Goal: Task Accomplishment & Management: Use online tool/utility

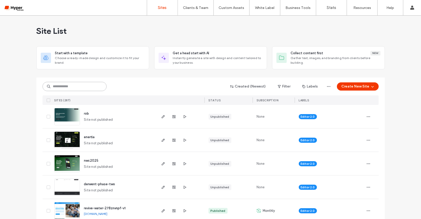
click at [88, 88] on input at bounding box center [75, 86] width 64 height 9
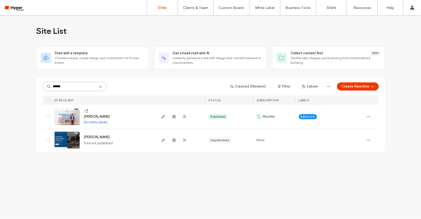
type input "******"
click at [98, 117] on span "davies-stewart-dev" at bounding box center [97, 117] width 26 height 4
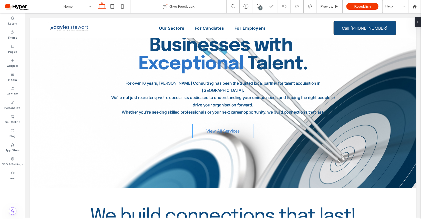
click at [230, 124] on span "View All Services" at bounding box center [222, 130] width 33 height 13
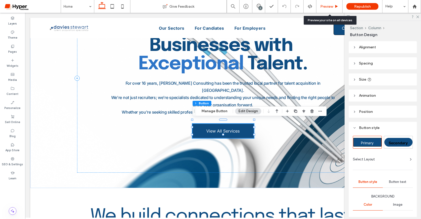
click at [326, 9] on div "Preview" at bounding box center [329, 6] width 26 height 13
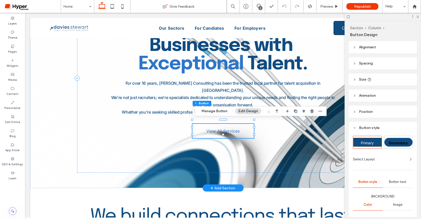
click at [223, 130] on span "View All Services" at bounding box center [222, 130] width 33 height 13
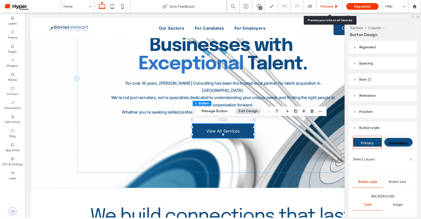
click at [329, 9] on div "Preview" at bounding box center [329, 6] width 26 height 13
click at [328, 7] on span "Preview" at bounding box center [326, 6] width 13 height 4
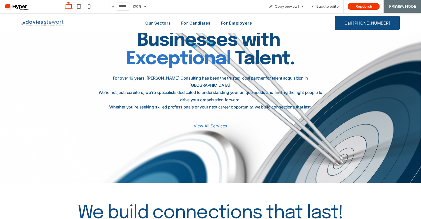
click at [212, 119] on span "View All Services" at bounding box center [210, 125] width 33 height 13
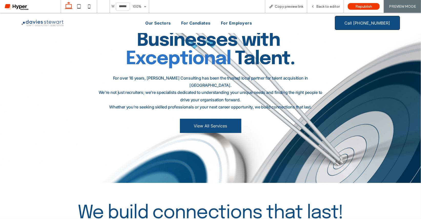
click at [213, 120] on div at bounding box center [210, 109] width 421 height 219
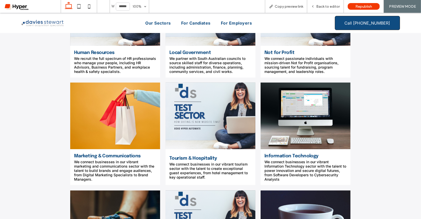
scroll to position [800, 0]
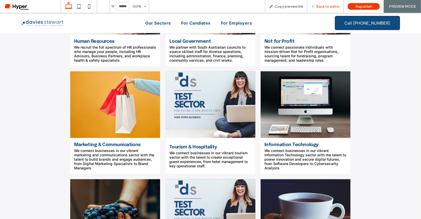
click at [326, 6] on span "Back to editor" at bounding box center [328, 6] width 24 height 4
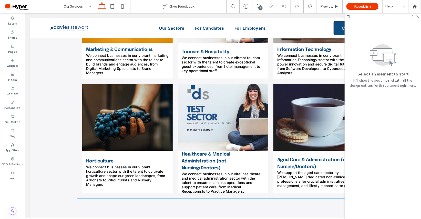
scroll to position [1039, 0]
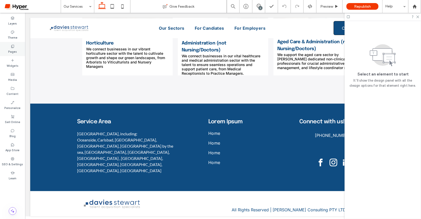
click at [13, 50] on label "Pages" at bounding box center [12, 51] width 9 height 6
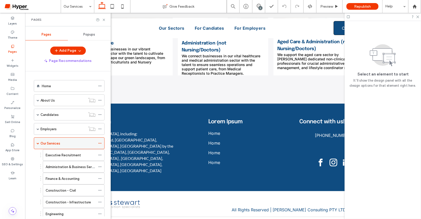
scroll to position [188, 0]
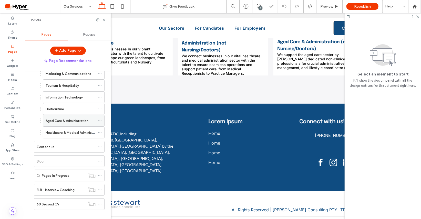
click at [77, 117] on label "Aged Care & Administration" at bounding box center [67, 121] width 43 height 9
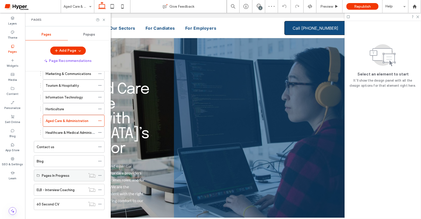
scroll to position [0, 50]
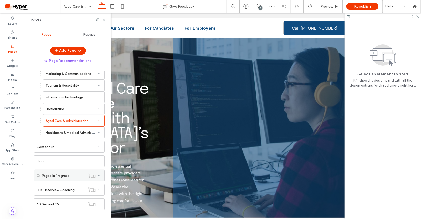
click at [68, 172] on label "Pages In Progress" at bounding box center [56, 175] width 28 height 9
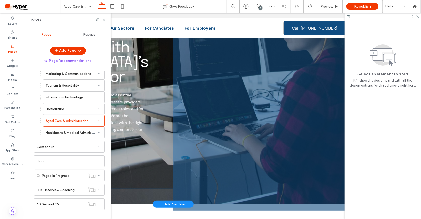
scroll to position [161, 0]
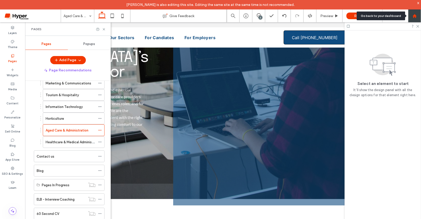
click at [414, 15] on use at bounding box center [415, 16] width 4 height 4
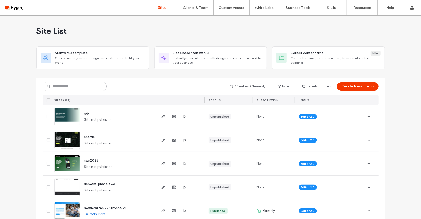
click at [71, 87] on input at bounding box center [75, 86] width 64 height 9
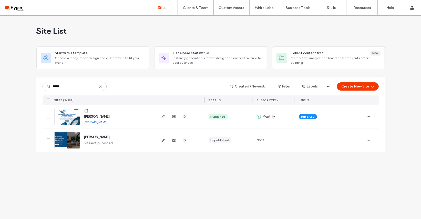
type input "*****"
click at [96, 113] on div "davies-stewart-dev davies-stewart-dev.hyperautomate.com.au" at bounding box center [118, 116] width 76 height 23
click at [95, 116] on span "davies-stewart-dev" at bounding box center [97, 117] width 26 height 4
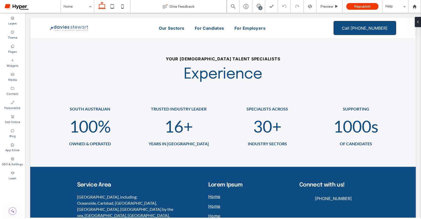
scroll to position [1516, 0]
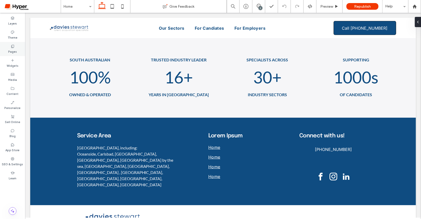
click at [12, 47] on icon at bounding box center [13, 46] width 4 height 4
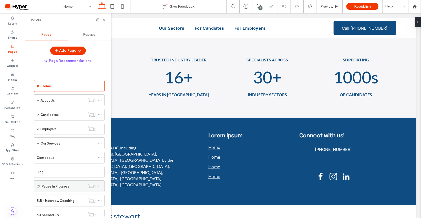
scroll to position [14, 0]
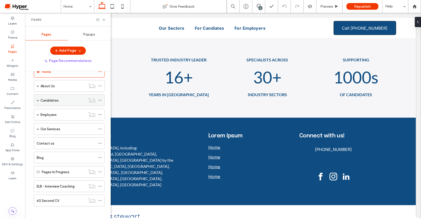
click at [37, 100] on span at bounding box center [38, 100] width 3 height 3
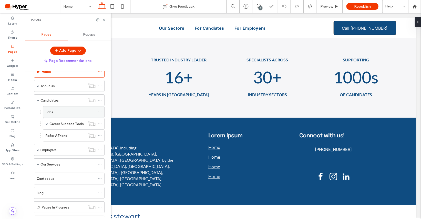
click at [50, 114] on div "Jobs" at bounding box center [71, 112] width 50 height 11
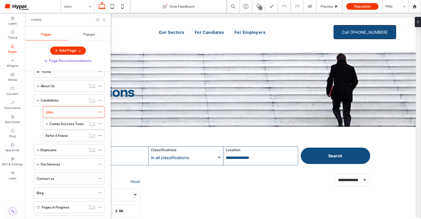
select select "****"
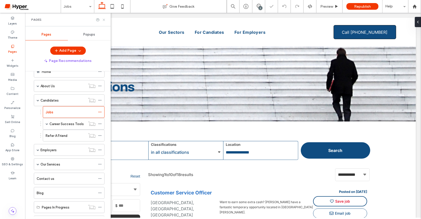
click at [105, 20] on icon at bounding box center [104, 20] width 4 height 4
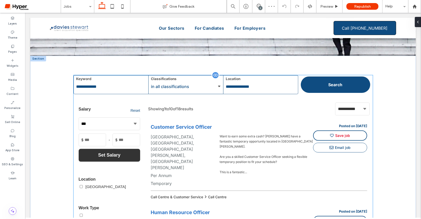
scroll to position [58, 0]
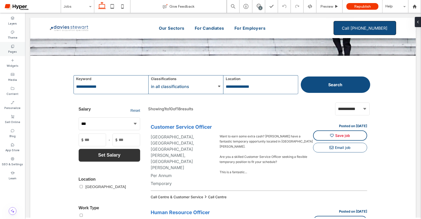
click at [17, 44] on div "Pages" at bounding box center [12, 49] width 25 height 14
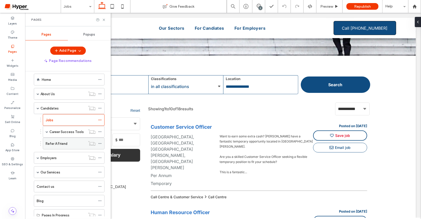
scroll to position [12, 0]
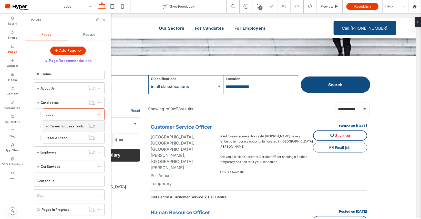
click at [47, 125] on span at bounding box center [47, 126] width 3 height 3
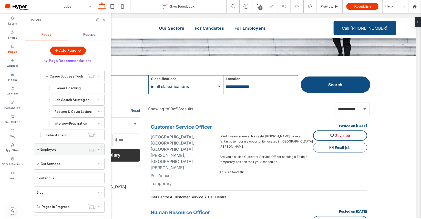
scroll to position [95, 0]
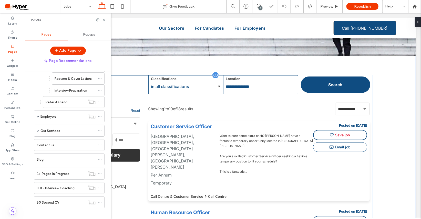
click at [181, 127] on div "Customer Service Officer" at bounding box center [231, 126] width 162 height 6
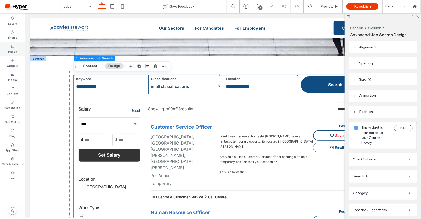
click at [18, 53] on div "Pages" at bounding box center [12, 49] width 25 height 14
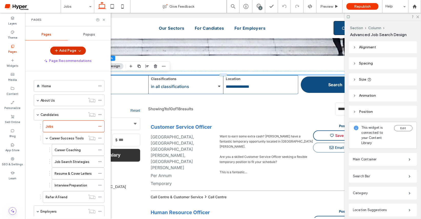
click at [77, 48] on span "button" at bounding box center [79, 51] width 5 height 8
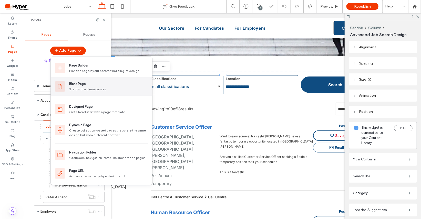
click at [95, 81] on div "Blank Page Start with a clean canvas" at bounding box center [101, 86] width 101 height 18
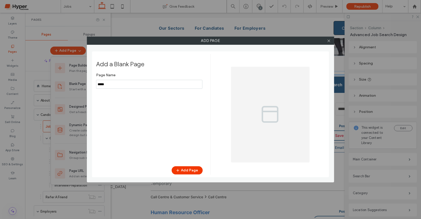
click at [134, 87] on input "notEmpty" at bounding box center [149, 84] width 106 height 9
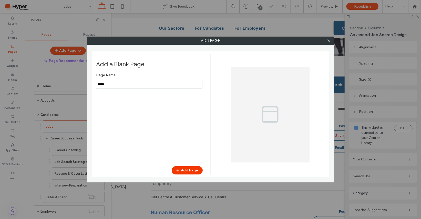
click at [134, 87] on input "notEmpty" at bounding box center [149, 84] width 106 height 9
type input "***"
click at [189, 168] on button "Add Page" at bounding box center [187, 171] width 31 height 8
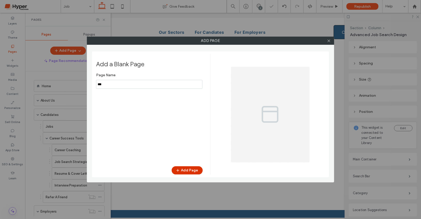
scroll to position [0, 0]
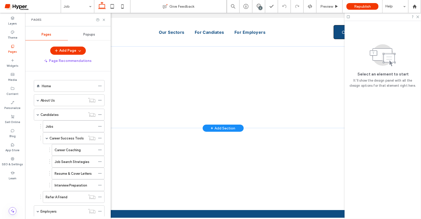
click at [214, 128] on div "+ Add Section" at bounding box center [223, 128] width 25 height 6
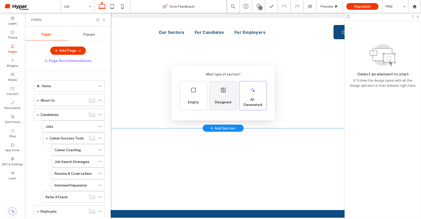
click at [226, 100] on div "Designed" at bounding box center [223, 102] width 21 height 11
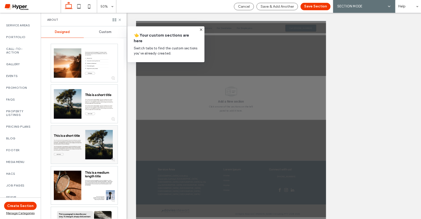
scroll to position [242, 0]
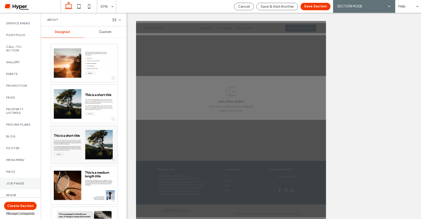
click at [29, 178] on div "Job Pages" at bounding box center [20, 184] width 41 height 12
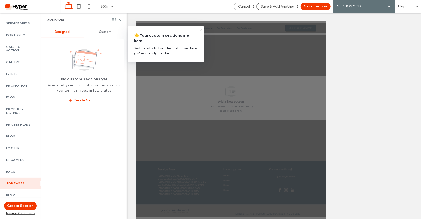
click at [283, 177] on div "Add a New section Click on one of the sections on the left panel to add it here." at bounding box center [326, 175] width 380 height 88
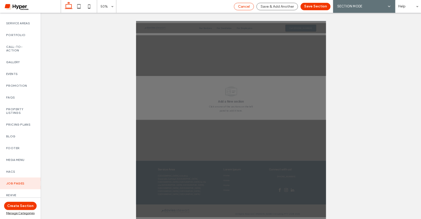
click at [241, 4] on div "Cancel" at bounding box center [244, 6] width 20 height 7
click at [253, 5] on div "Cancel" at bounding box center [243, 6] width 19 height 4
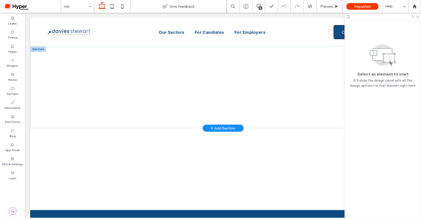
click at [211, 126] on span "+" at bounding box center [212, 128] width 3 height 6
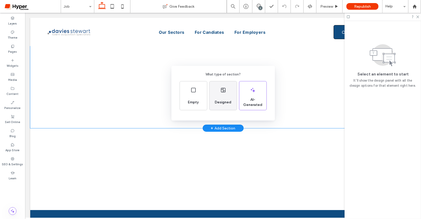
click at [225, 102] on span "Designed" at bounding box center [223, 102] width 21 height 5
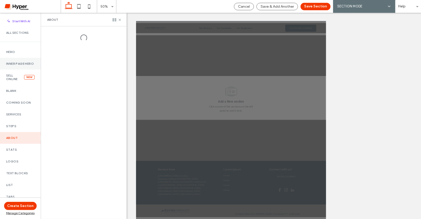
click at [22, 62] on label "Inner Page Hero" at bounding box center [20, 64] width 28 height 4
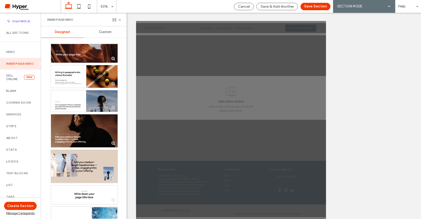
click at [77, 53] on div at bounding box center [84, 53] width 67 height 19
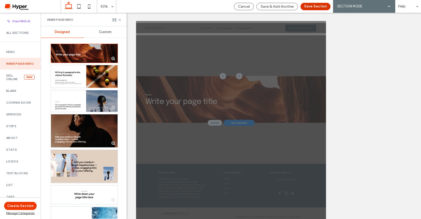
click at [323, 8] on button "Save Section" at bounding box center [316, 6] width 30 height 7
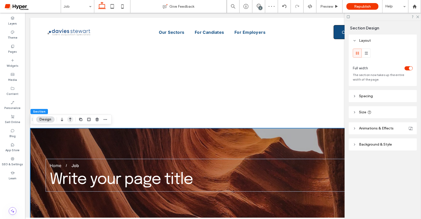
click at [71, 119] on use "button" at bounding box center [70, 120] width 3 height 4
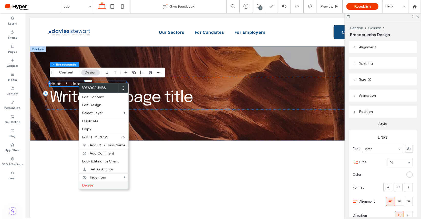
click at [96, 182] on div "Delete" at bounding box center [103, 186] width 49 height 8
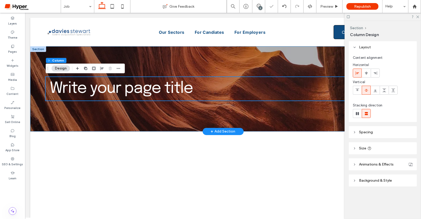
click at [180, 59] on div "Write your page title" at bounding box center [223, 88] width 386 height 85
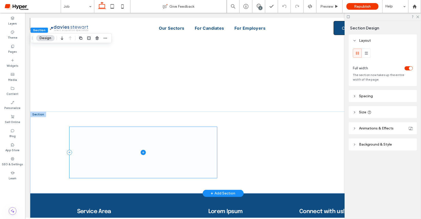
scroll to position [90, 0]
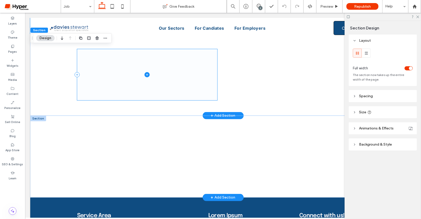
click at [143, 81] on span at bounding box center [147, 74] width 140 height 51
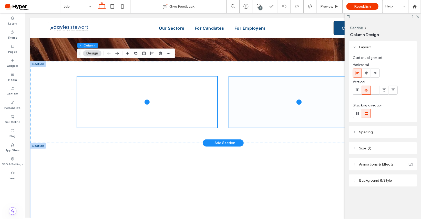
scroll to position [62, 0]
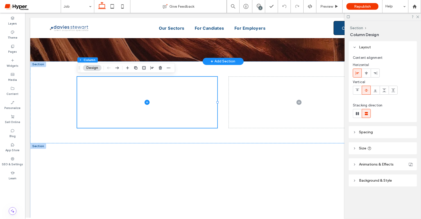
click at [223, 59] on div "+ Add Section" at bounding box center [223, 61] width 25 height 6
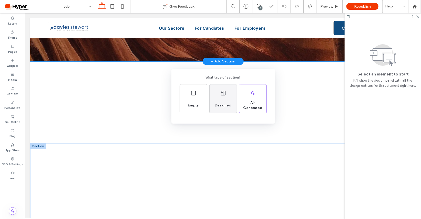
click at [226, 92] on icon at bounding box center [223, 93] width 6 height 6
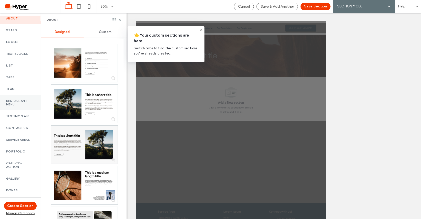
scroll to position [118, 0]
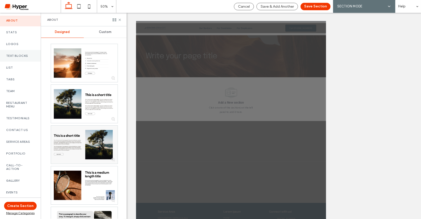
click at [27, 57] on div "Text Blocks" at bounding box center [20, 56] width 41 height 12
